Goal: Navigation & Orientation: Find specific page/section

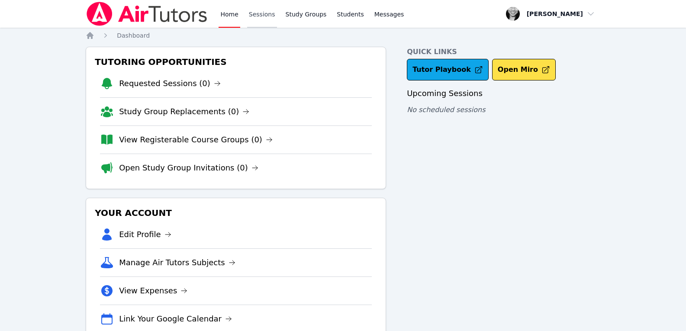
click at [263, 11] on link "Sessions" at bounding box center [262, 14] width 30 height 28
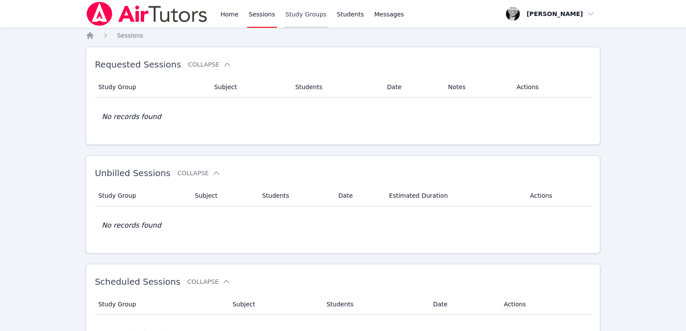
click at [308, 15] on link "Study Groups" at bounding box center [306, 14] width 45 height 28
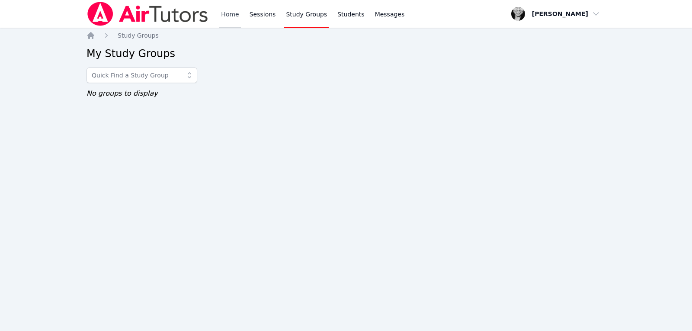
click at [234, 10] on link "Home" at bounding box center [229, 14] width 21 height 28
